Goal: Task Accomplishment & Management: Use online tool/utility

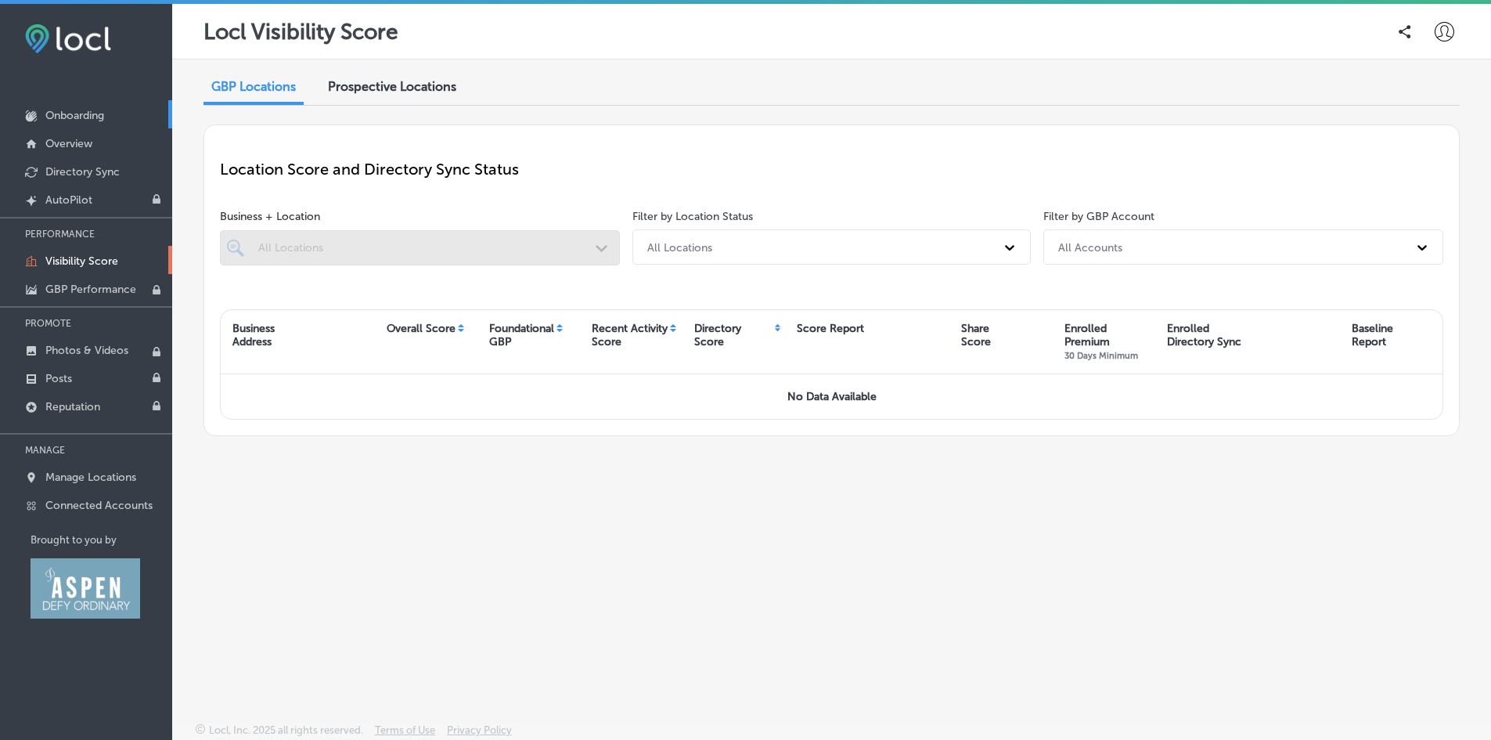
click at [74, 106] on link "Onboarding" at bounding box center [86, 114] width 172 height 28
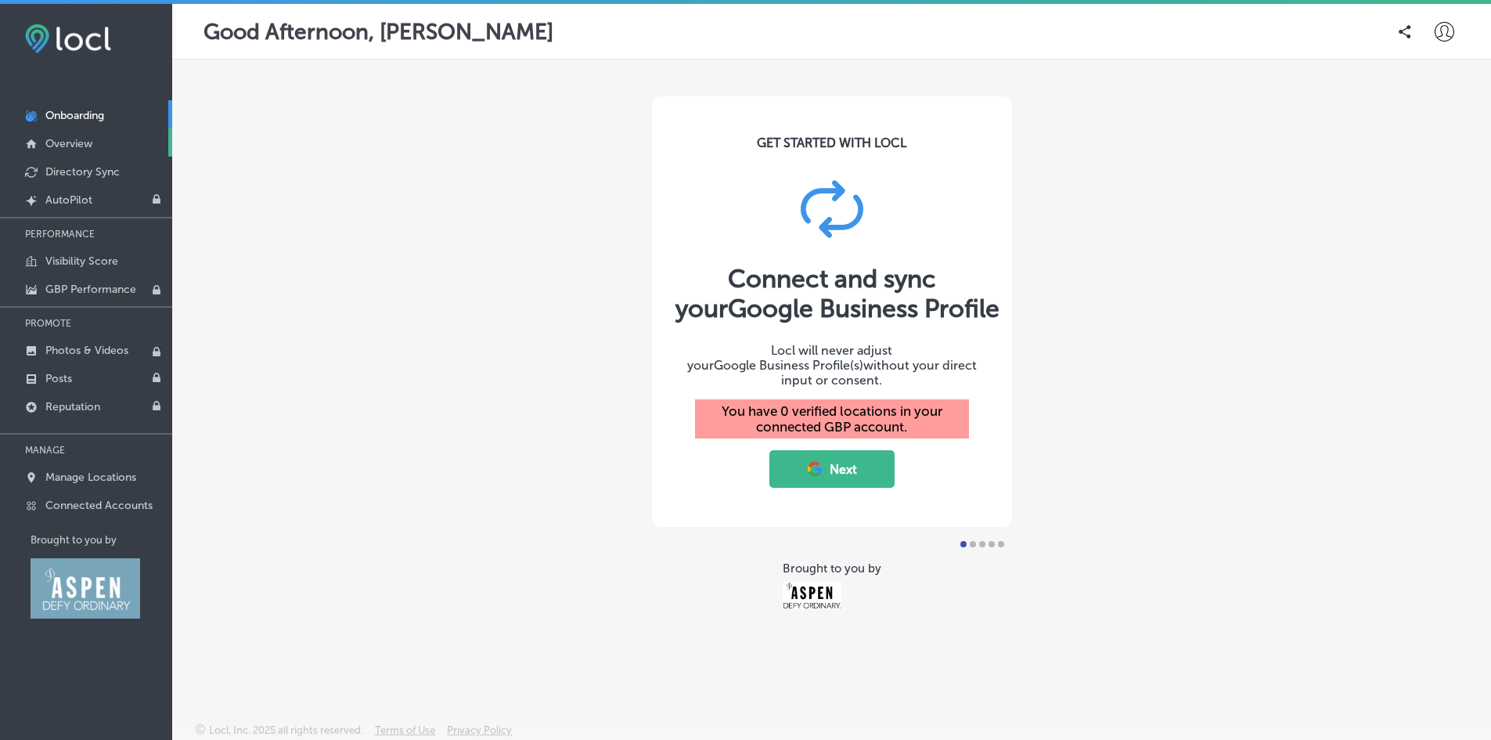
click at [74, 144] on p "Overview" at bounding box center [68, 143] width 47 height 13
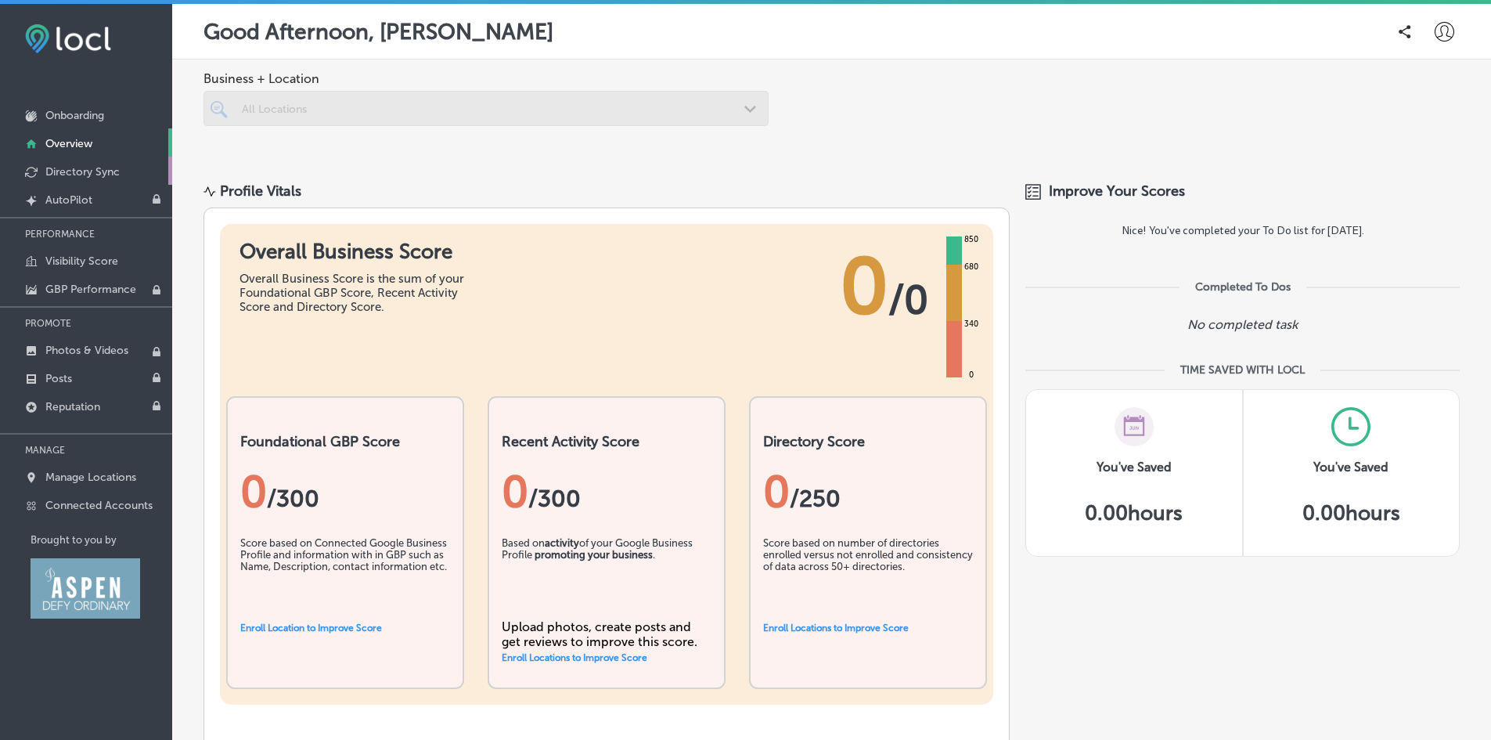
click at [84, 171] on p "Directory Sync" at bounding box center [82, 171] width 74 height 13
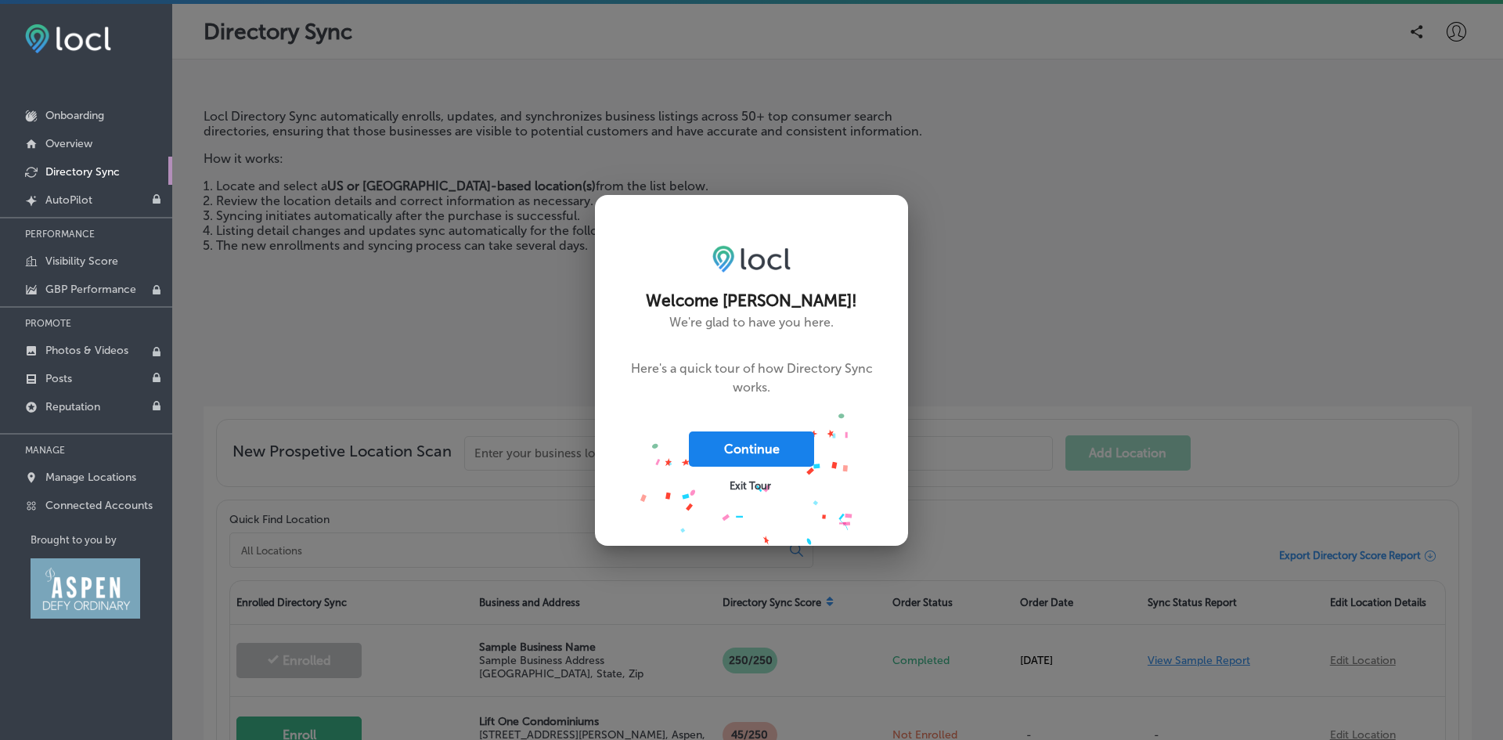
click at [729, 452] on button "Continue" at bounding box center [751, 448] width 125 height 35
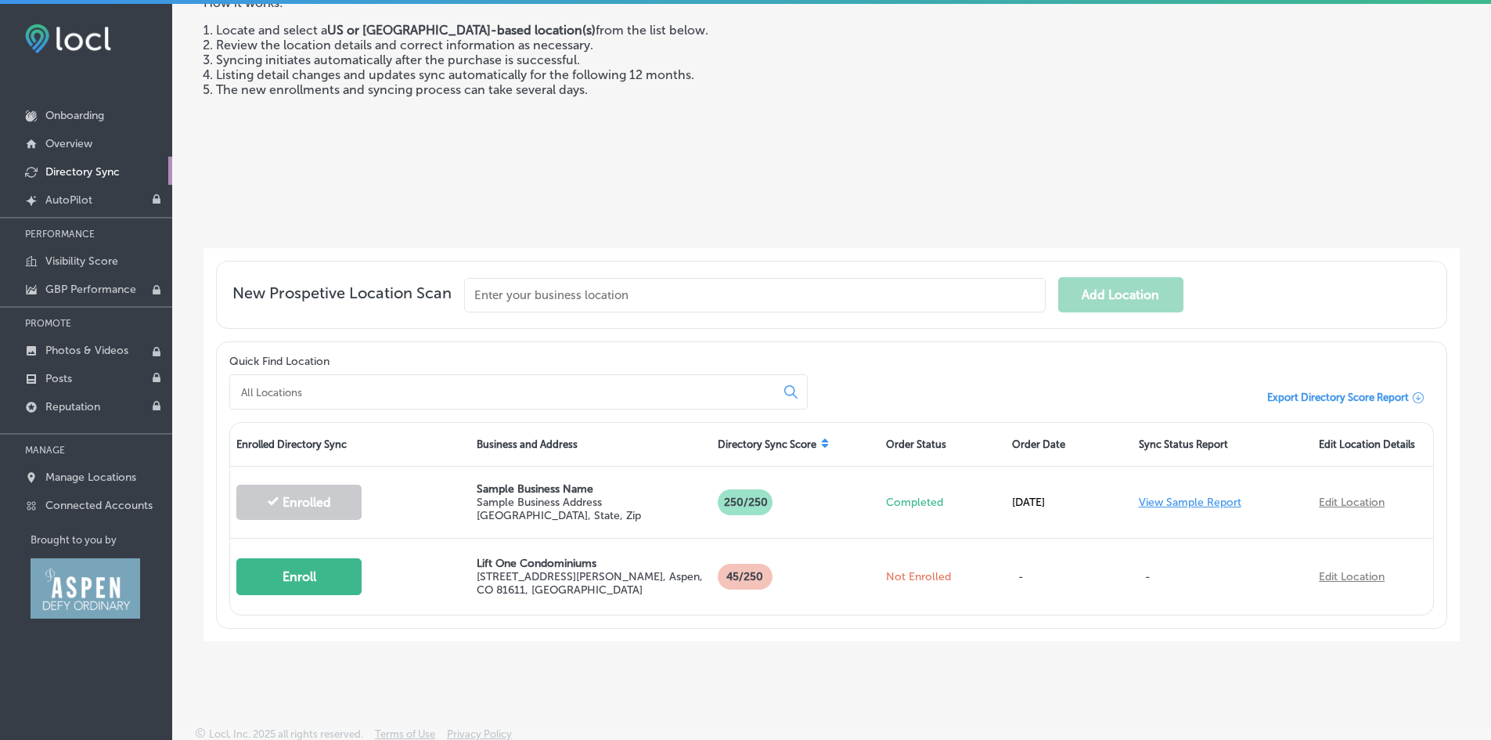
scroll to position [157, 0]
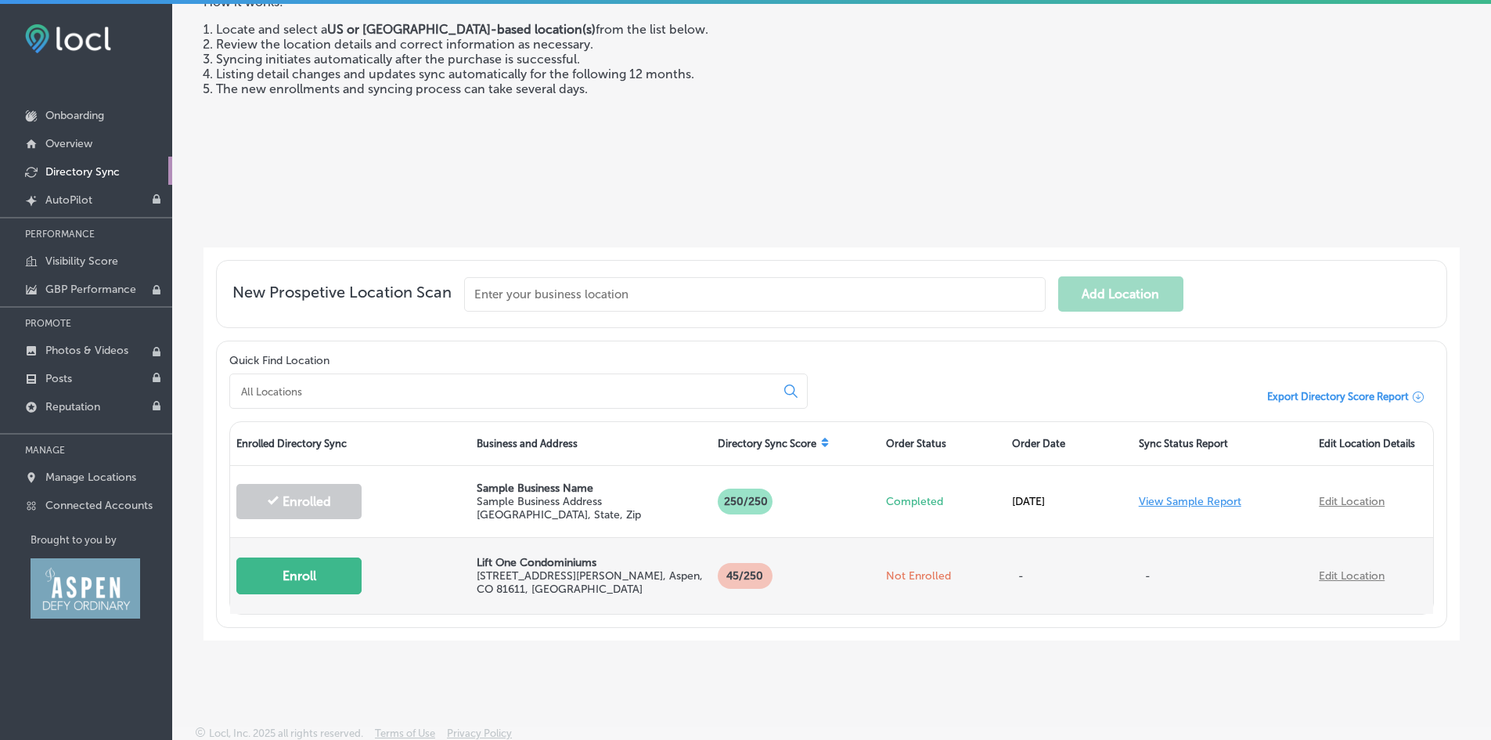
click at [299, 595] on div "Enroll" at bounding box center [350, 576] width 240 height 68
click at [305, 583] on button "Enroll" at bounding box center [298, 575] width 125 height 37
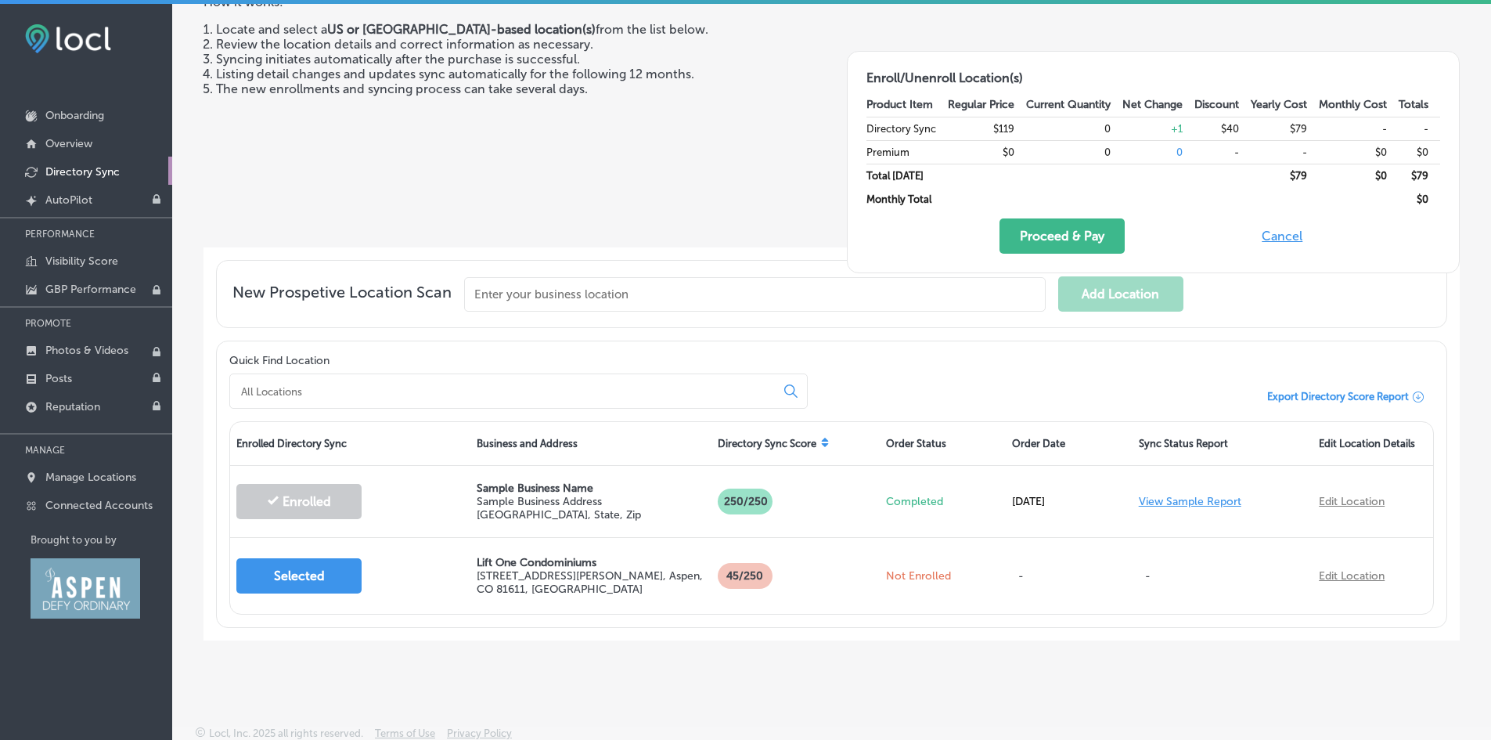
click at [672, 696] on div "Directory Sync Locl Directory Sync automatically enrolls, updates, and synchron…" at bounding box center [831, 374] width 1319 height 740
